Goal: Use online tool/utility: Utilize a website feature to perform a specific function

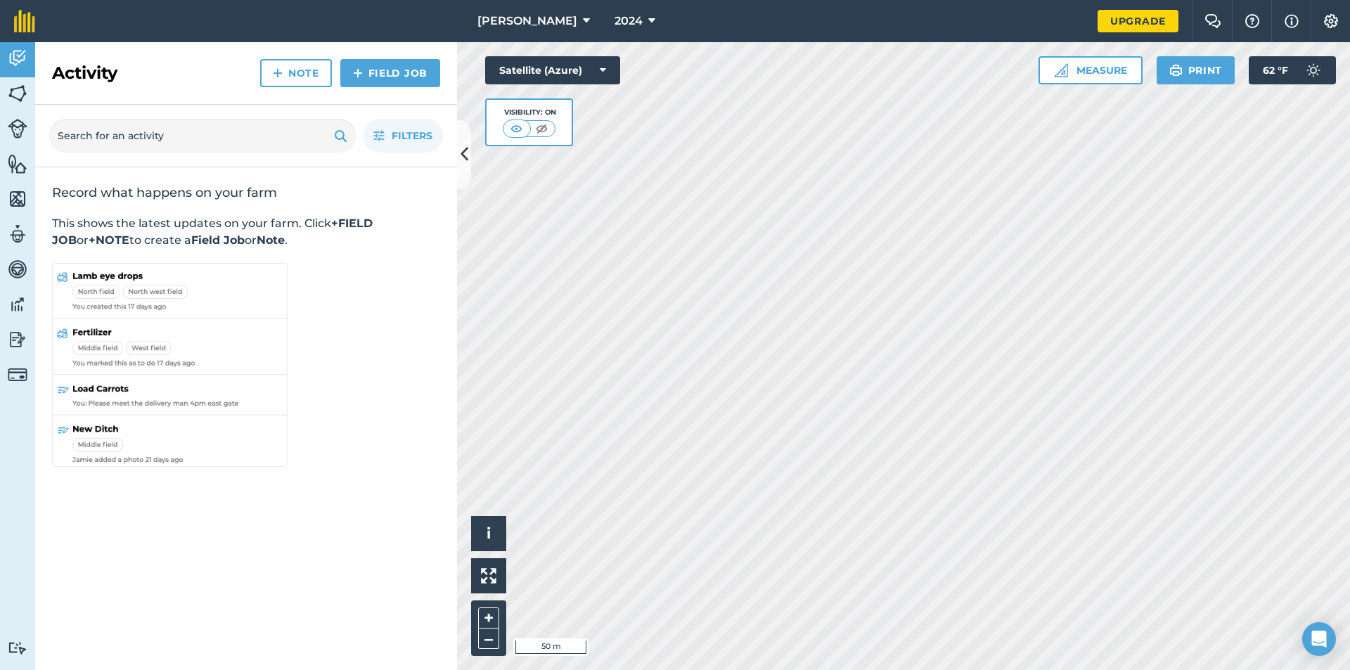
click at [402, 247] on div "Activity Fields Livestock Features Maps Team Vehicles Data Reporting Billing Tu…" at bounding box center [675, 356] width 1350 height 628
click at [1034, 0] on html "[PERSON_NAME] 2024 Upgrade Farm Chat Help Info Settings Map printing is not ava…" at bounding box center [675, 335] width 1350 height 670
click at [1109, 80] on button "Measure" at bounding box center [1091, 70] width 104 height 28
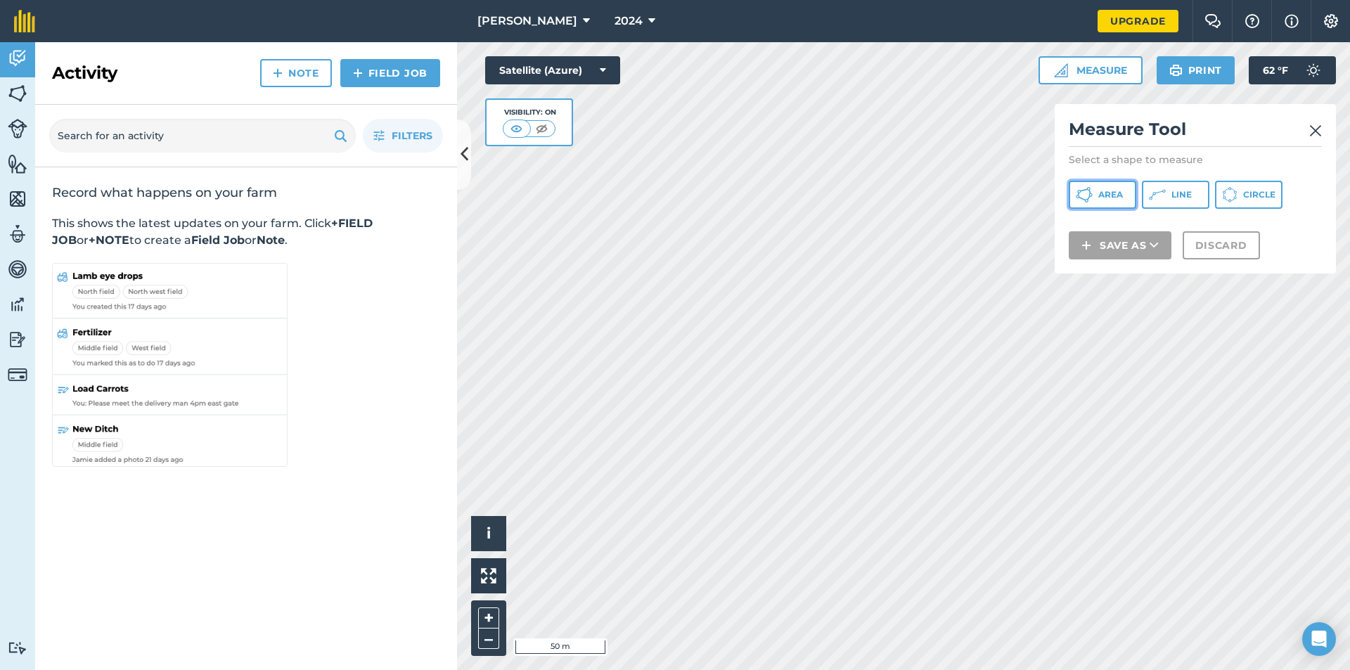
click at [1111, 199] on span "Area" at bounding box center [1110, 194] width 25 height 11
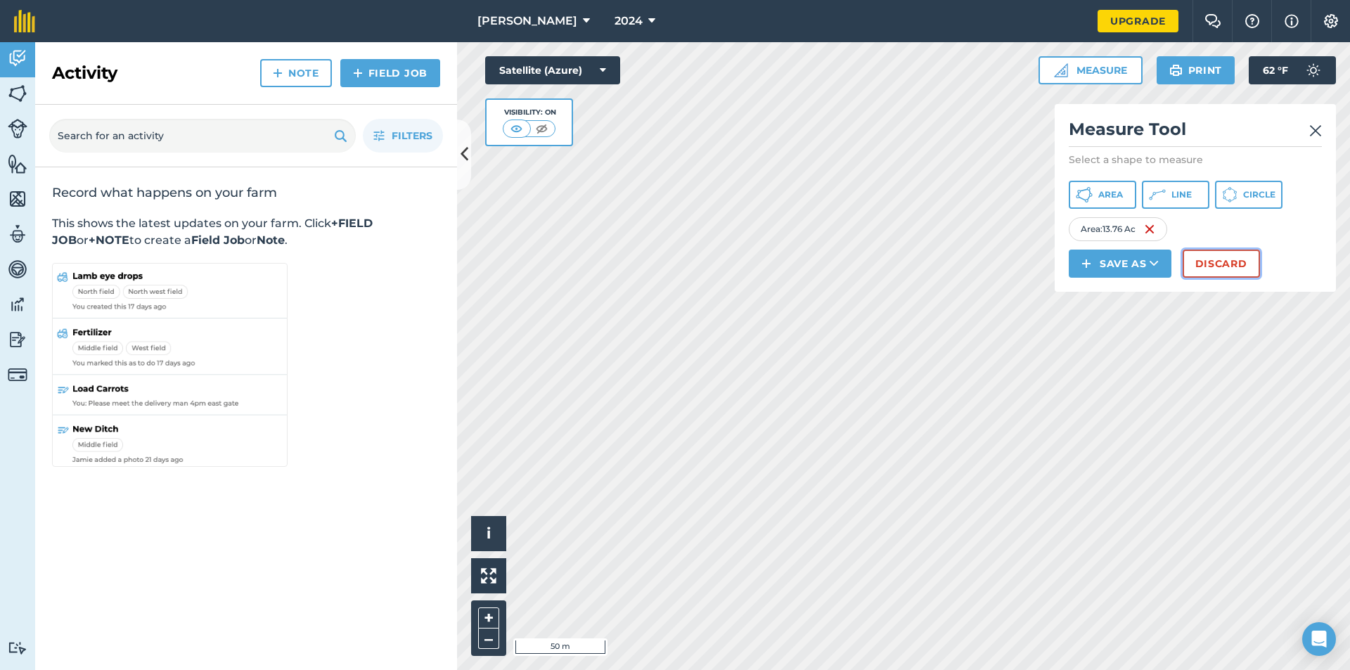
click at [1230, 269] on button "Discard" at bounding box center [1221, 264] width 77 height 28
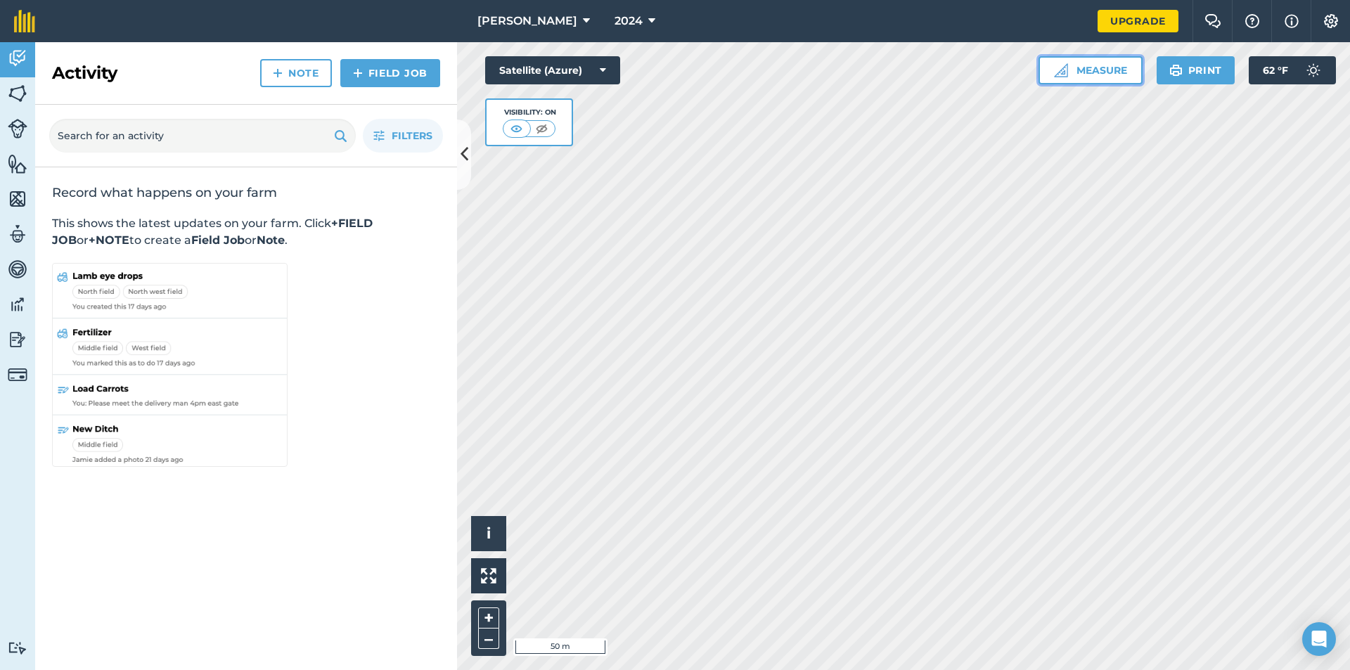
click at [1091, 71] on button "Measure" at bounding box center [1091, 70] width 104 height 28
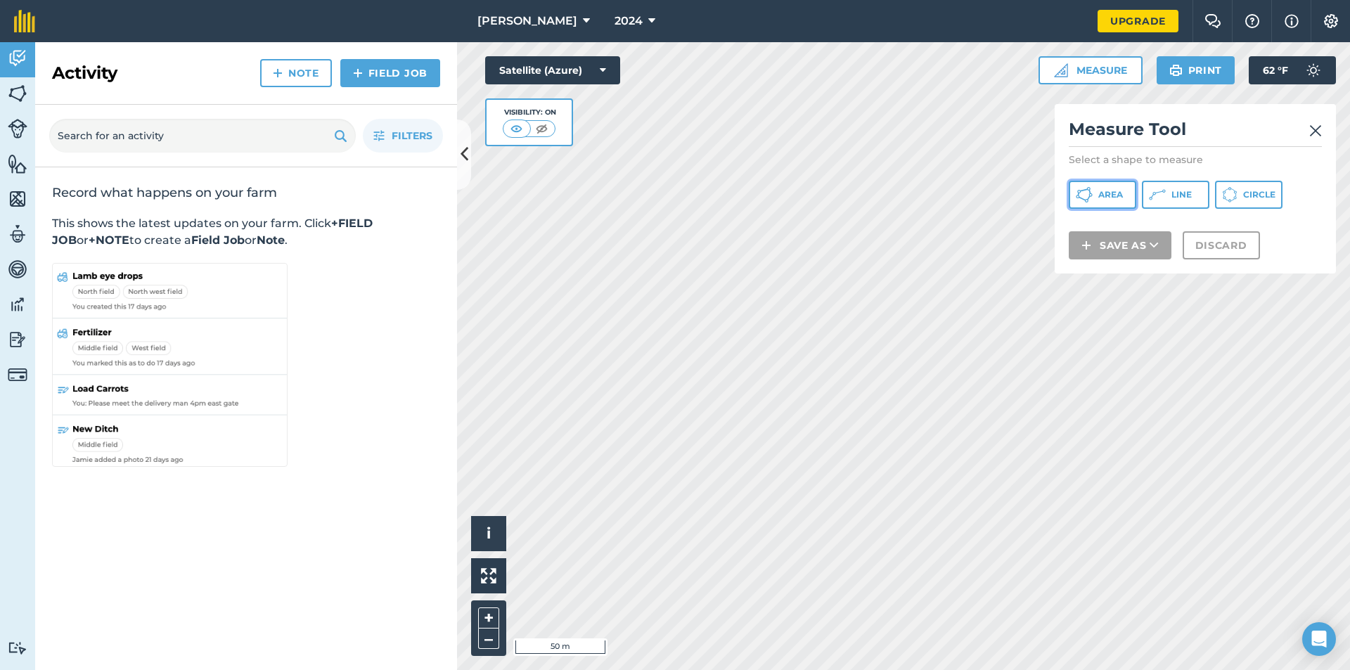
click at [1104, 198] on span "Area" at bounding box center [1110, 194] width 25 height 11
click at [562, 131] on div "Click to start drawing i © 2025 TomTom, Microsoft 50 m + – Satellite (Azure) Vi…" at bounding box center [903, 356] width 893 height 628
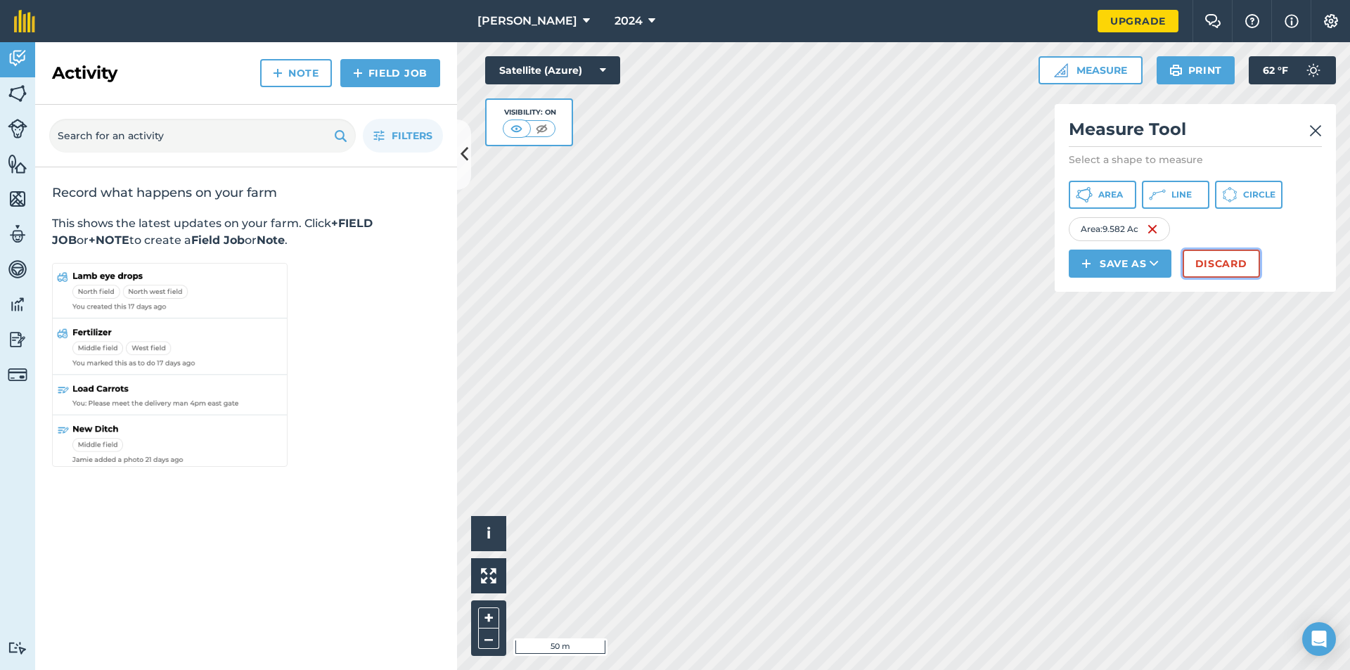
click at [1221, 266] on button "Discard" at bounding box center [1221, 264] width 77 height 28
